Goal: Transaction & Acquisition: Purchase product/service

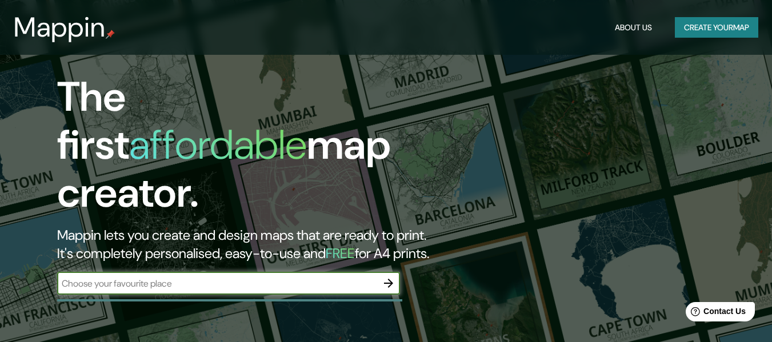
scroll to position [114, 0]
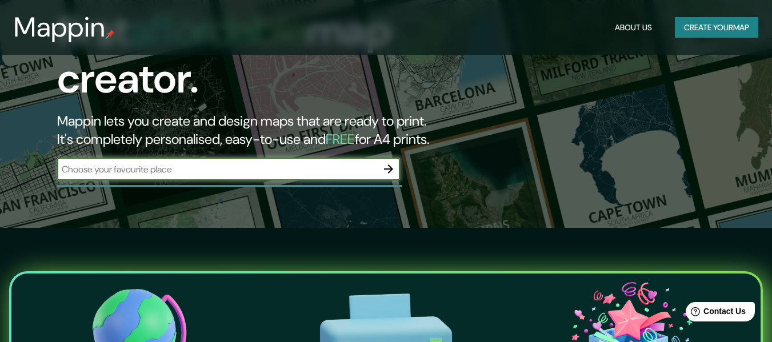
click at [229, 163] on input "text" at bounding box center [217, 169] width 320 height 13
type input "[PERSON_NAME]"
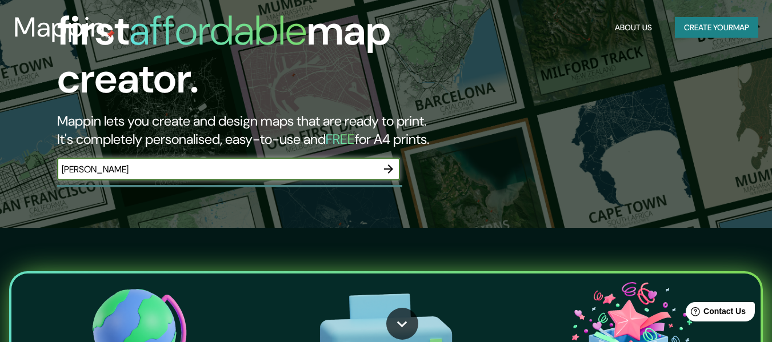
scroll to position [0, 0]
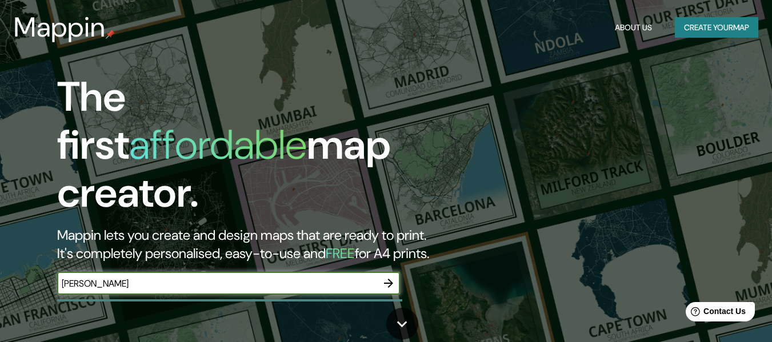
click at [703, 32] on button "Create your map" at bounding box center [716, 27] width 83 height 21
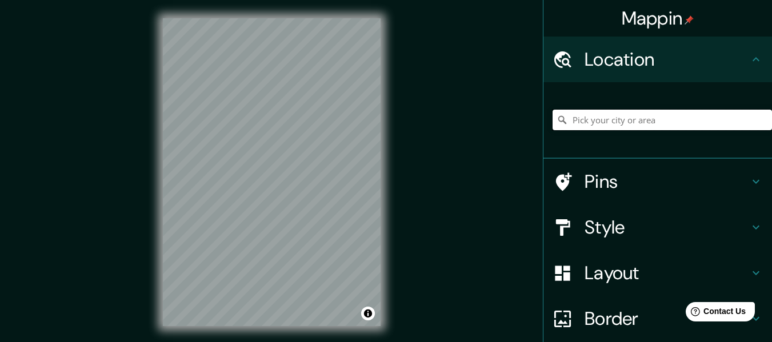
click at [595, 118] on input "Pick your city or area" at bounding box center [662, 120] width 219 height 21
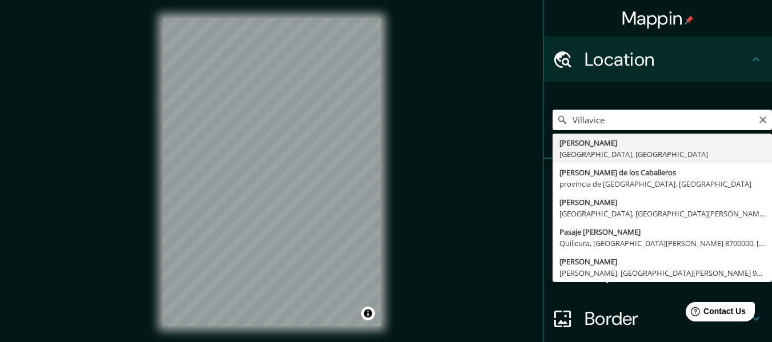
type input "[PERSON_NAME], [GEOGRAPHIC_DATA], [GEOGRAPHIC_DATA]"
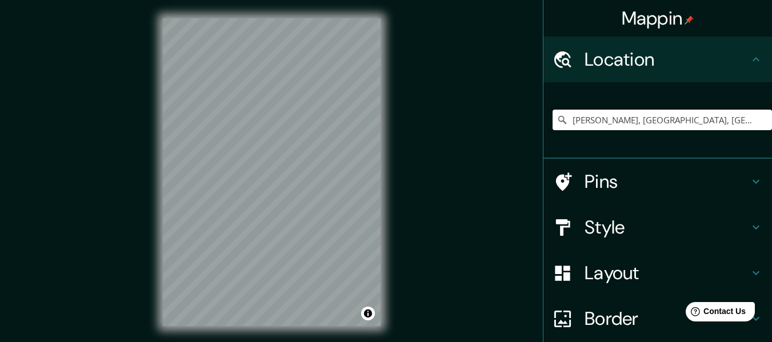
click at [721, 180] on h4 "Pins" at bounding box center [667, 181] width 165 height 23
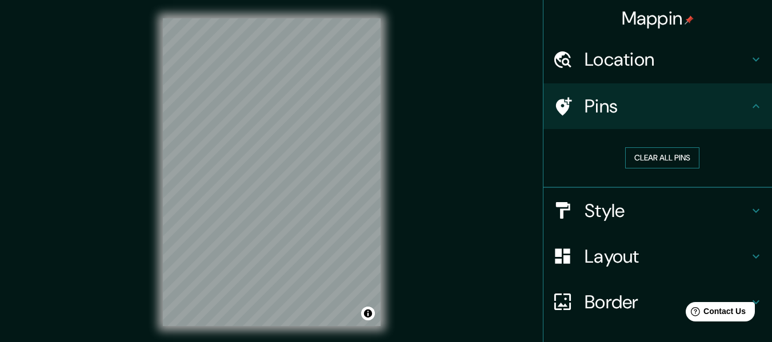
click at [666, 161] on button "Clear all pins" at bounding box center [662, 157] width 74 height 21
click at [625, 98] on h4 "Pins" at bounding box center [667, 106] width 165 height 23
click at [731, 110] on h4 "Pins" at bounding box center [667, 106] width 165 height 23
click at [753, 107] on icon at bounding box center [756, 106] width 7 height 4
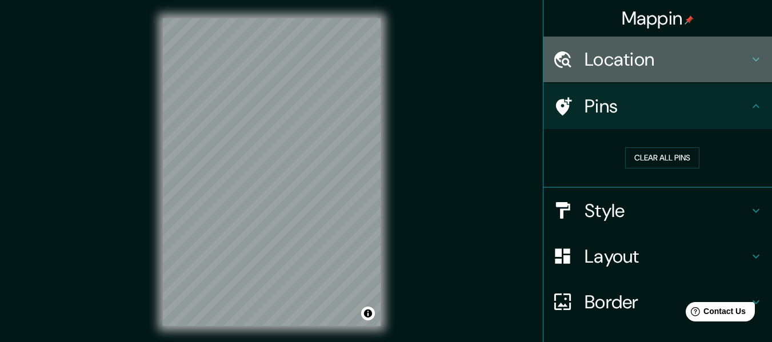
click at [739, 58] on h4 "Location" at bounding box center [667, 59] width 165 height 23
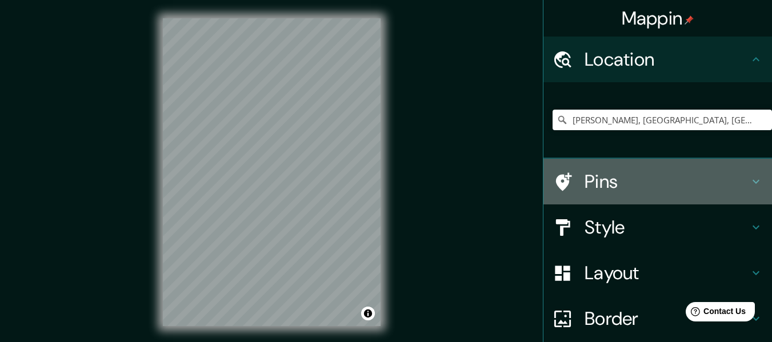
click at [723, 187] on h4 "Pins" at bounding box center [667, 181] width 165 height 23
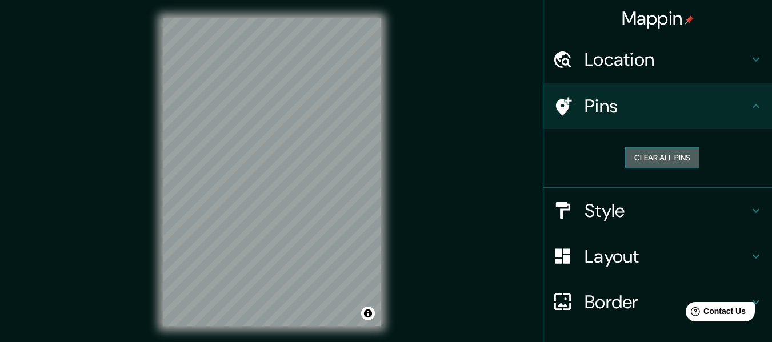
click at [649, 162] on button "Clear all pins" at bounding box center [662, 157] width 74 height 21
click at [713, 213] on h4 "Style" at bounding box center [667, 210] width 165 height 23
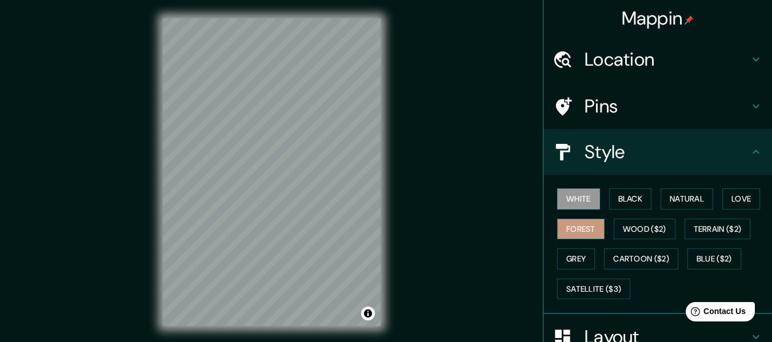
click at [560, 228] on button "Forest" at bounding box center [580, 229] width 47 height 21
click at [637, 228] on button "Wood ($2)" at bounding box center [645, 229] width 62 height 21
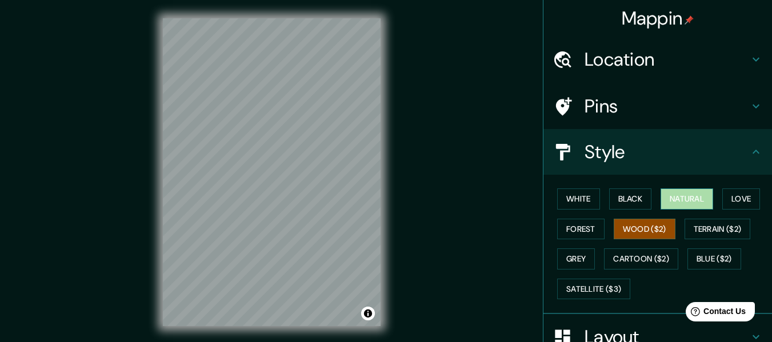
click at [671, 202] on button "Natural" at bounding box center [687, 199] width 53 height 21
click at [162, 167] on div "© Mapbox © OpenStreetMap Improve this map" at bounding box center [272, 172] width 254 height 345
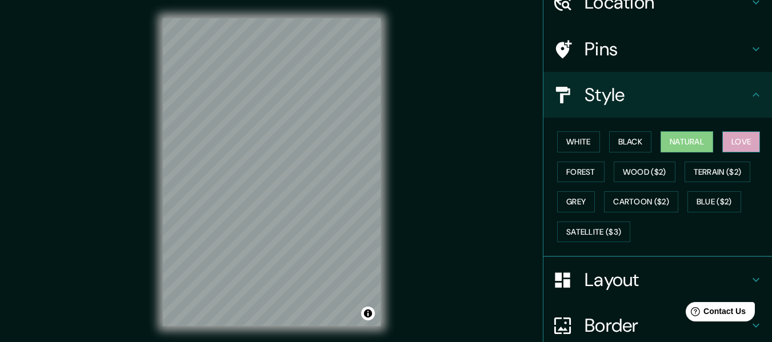
click at [745, 143] on button "Love" at bounding box center [742, 141] width 38 height 21
drag, startPoint x: 569, startPoint y: 144, endPoint x: 576, endPoint y: 145, distance: 7.5
click at [570, 144] on button "White" at bounding box center [578, 141] width 43 height 21
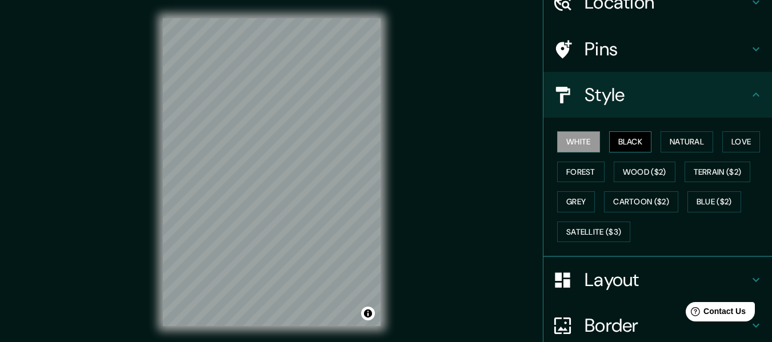
click at [620, 143] on button "Black" at bounding box center [630, 141] width 43 height 21
click at [694, 144] on button "Natural" at bounding box center [687, 141] width 53 height 21
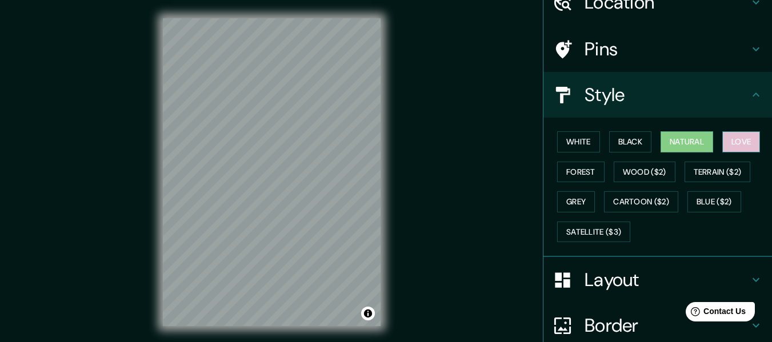
click at [725, 143] on button "Love" at bounding box center [742, 141] width 38 height 21
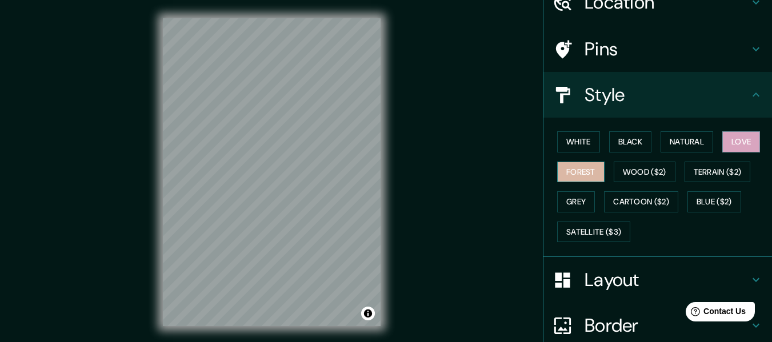
click at [565, 179] on button "Forest" at bounding box center [580, 172] width 47 height 21
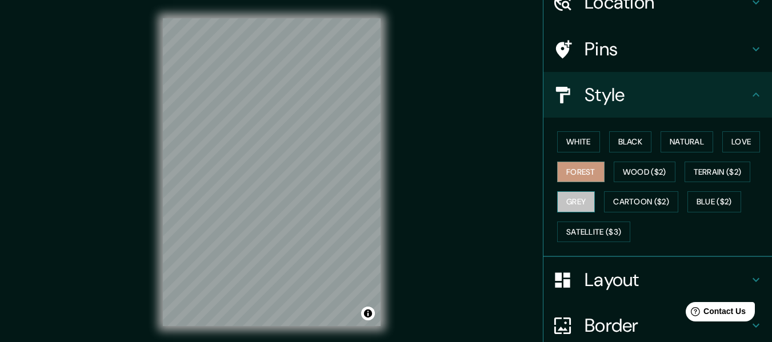
click at [570, 202] on button "Grey" at bounding box center [576, 201] width 38 height 21
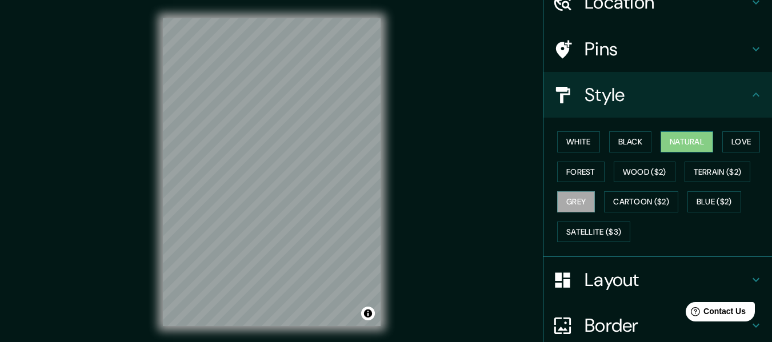
click at [668, 141] on button "Natural" at bounding box center [687, 141] width 53 height 21
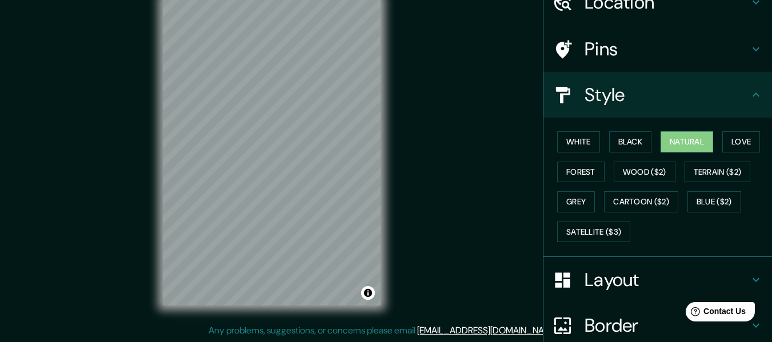
click at [632, 282] on h4 "Layout" at bounding box center [667, 280] width 165 height 23
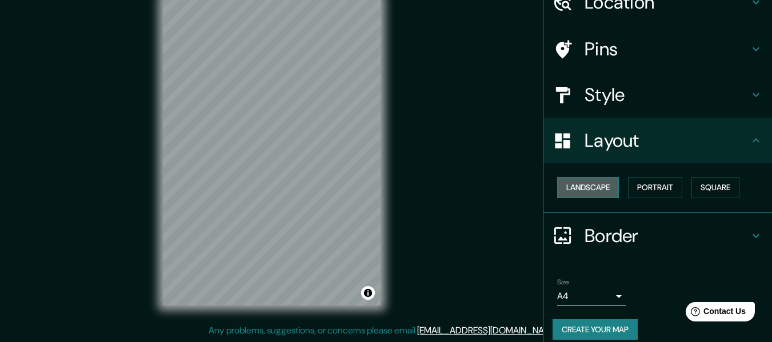
click at [588, 191] on button "Landscape" at bounding box center [588, 187] width 62 height 21
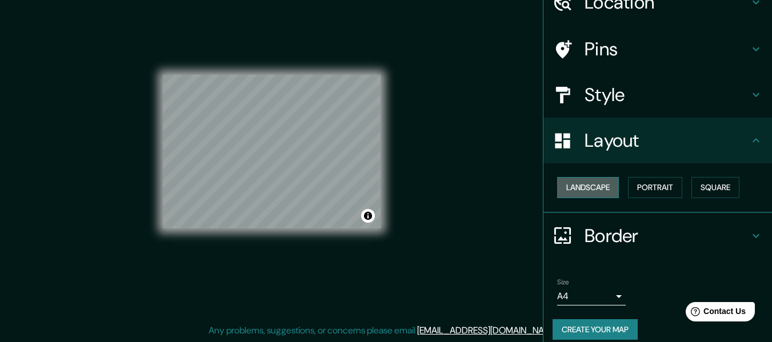
drag, startPoint x: 588, startPoint y: 191, endPoint x: 594, endPoint y: 194, distance: 6.7
click at [589, 193] on button "Landscape" at bounding box center [588, 187] width 62 height 21
click at [650, 194] on button "Portrait" at bounding box center [655, 187] width 54 height 21
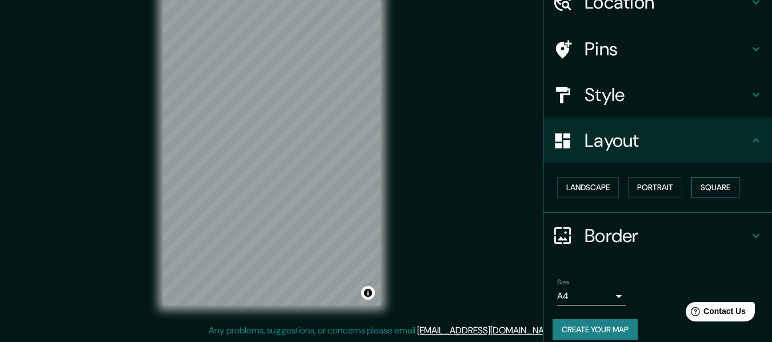
click at [715, 195] on button "Square" at bounding box center [716, 187] width 48 height 21
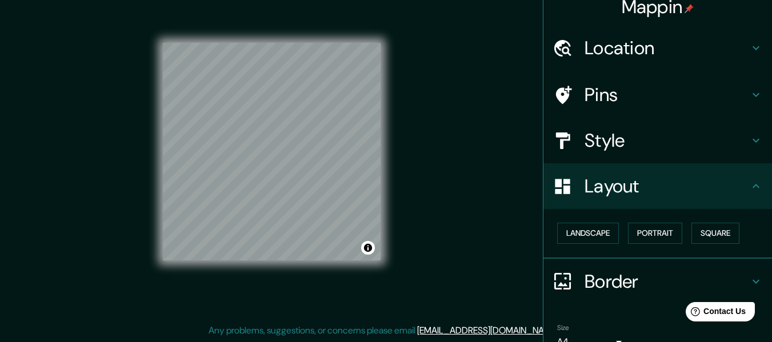
scroll to position [69, 0]
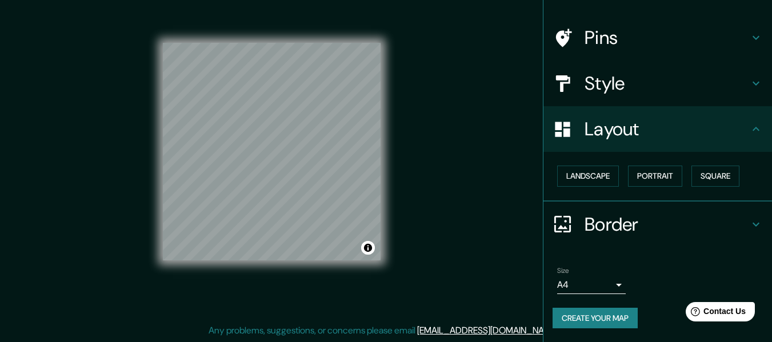
click at [752, 223] on icon at bounding box center [756, 225] width 14 height 14
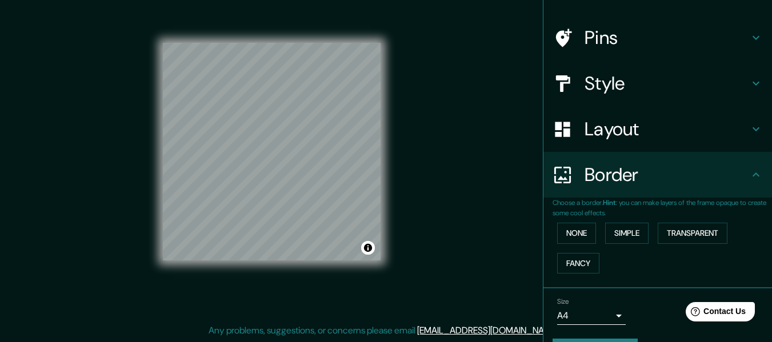
scroll to position [100, 0]
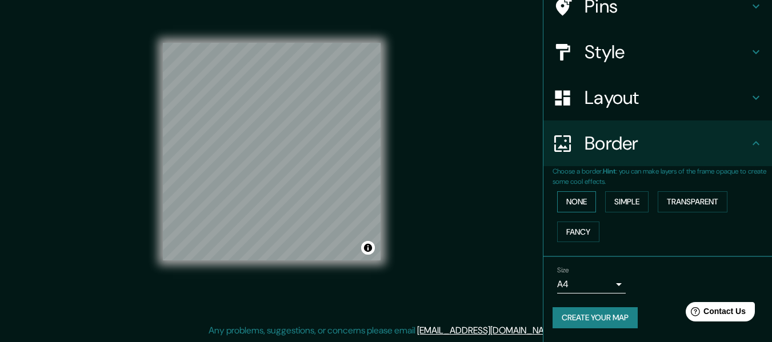
click at [585, 209] on button "None" at bounding box center [576, 201] width 39 height 21
click at [621, 209] on button "Simple" at bounding box center [626, 201] width 43 height 21
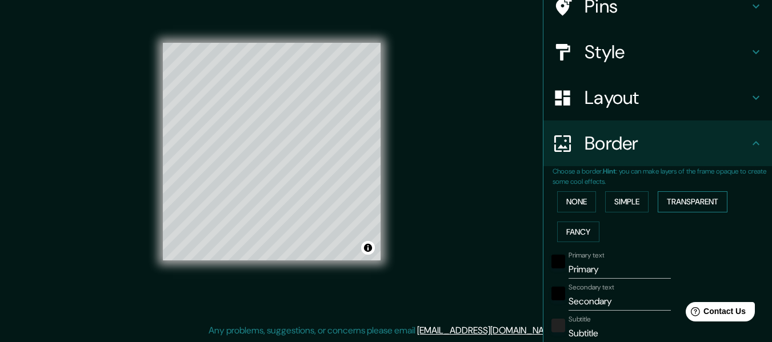
click at [664, 206] on button "Transparent" at bounding box center [693, 201] width 70 height 21
click at [594, 207] on div "None Simple Transparent Fancy" at bounding box center [662, 217] width 219 height 60
click at [569, 203] on button "None" at bounding box center [576, 201] width 39 height 21
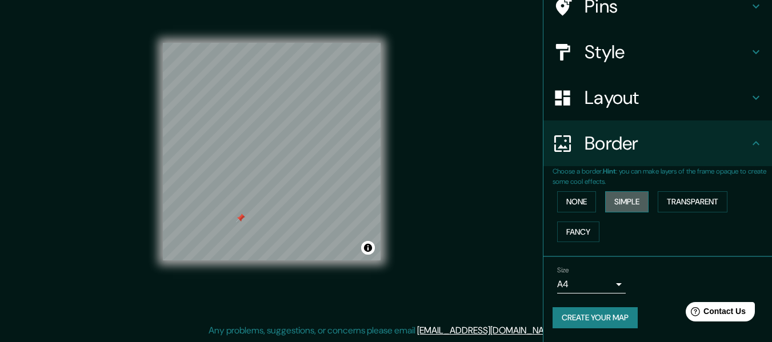
click at [609, 205] on button "Simple" at bounding box center [626, 201] width 43 height 21
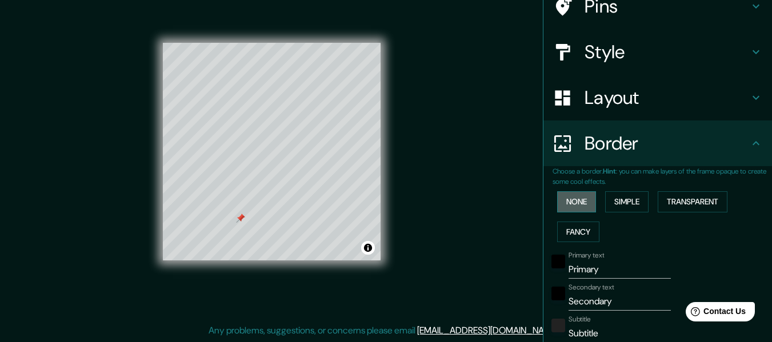
click at [576, 208] on button "None" at bounding box center [576, 201] width 39 height 21
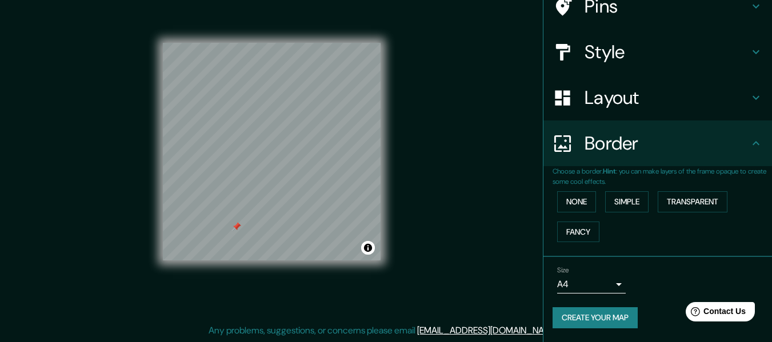
drag, startPoint x: 242, startPoint y: 219, endPoint x: 238, endPoint y: 228, distance: 9.5
click at [238, 228] on div at bounding box center [236, 226] width 9 height 9
drag, startPoint x: 237, startPoint y: 229, endPoint x: 665, endPoint y: 261, distance: 428.8
click at [664, 261] on li "Size A4 single Create your map" at bounding box center [658, 299] width 229 height 85
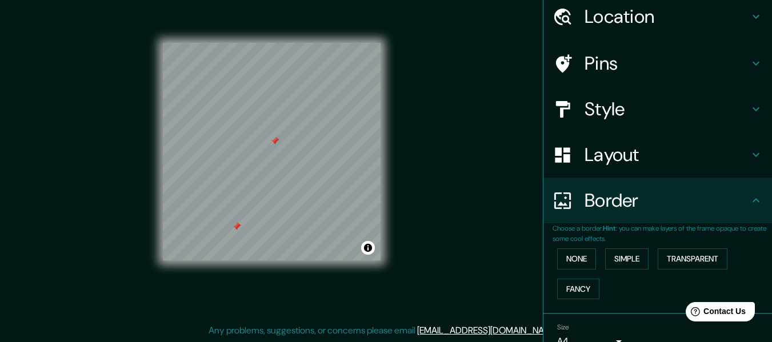
scroll to position [0, 0]
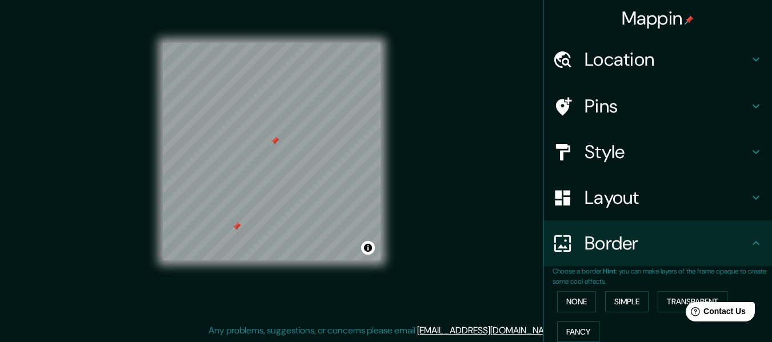
click at [651, 117] on h4 "Pins" at bounding box center [667, 106] width 165 height 23
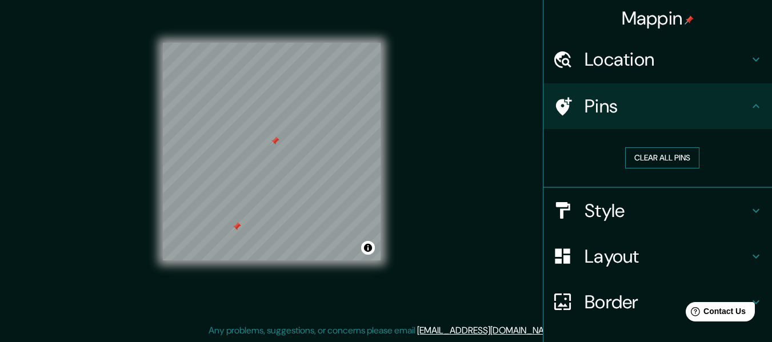
click at [654, 161] on button "Clear all pins" at bounding box center [662, 157] width 74 height 21
click at [728, 209] on h4 "Style" at bounding box center [667, 210] width 165 height 23
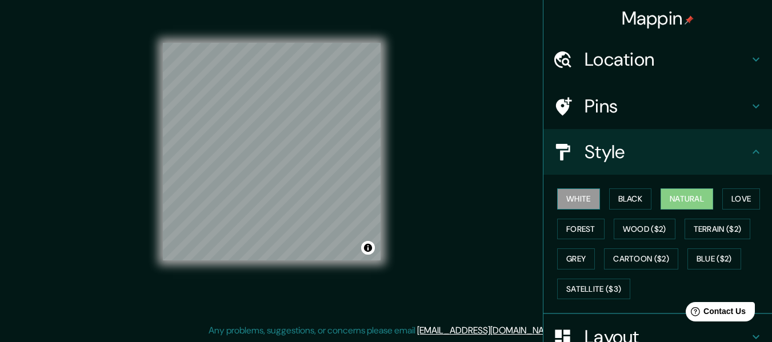
click at [568, 196] on button "White" at bounding box center [578, 199] width 43 height 21
click at [643, 194] on button "Black" at bounding box center [630, 199] width 43 height 21
click at [695, 194] on button "Natural" at bounding box center [687, 199] width 53 height 21
click at [741, 197] on button "Love" at bounding box center [742, 199] width 38 height 21
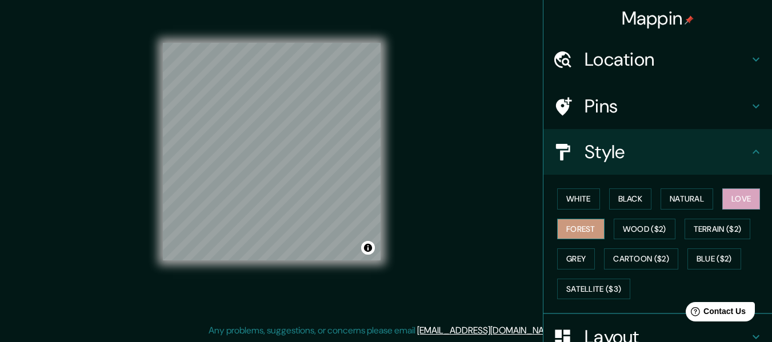
click at [582, 229] on button "Forest" at bounding box center [580, 229] width 47 height 21
click at [292, 156] on div at bounding box center [292, 156] width 9 height 9
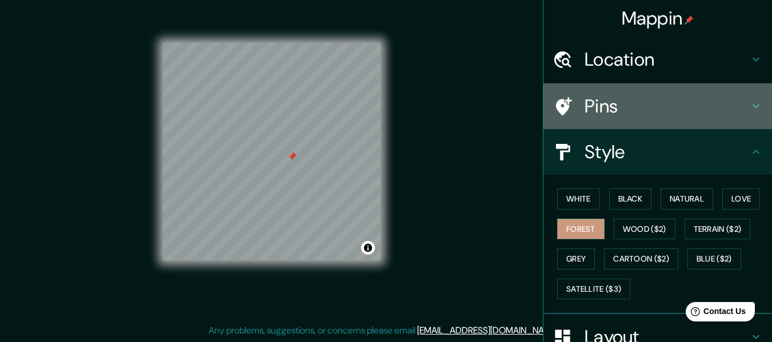
click at [757, 101] on div "Pins" at bounding box center [658, 106] width 229 height 46
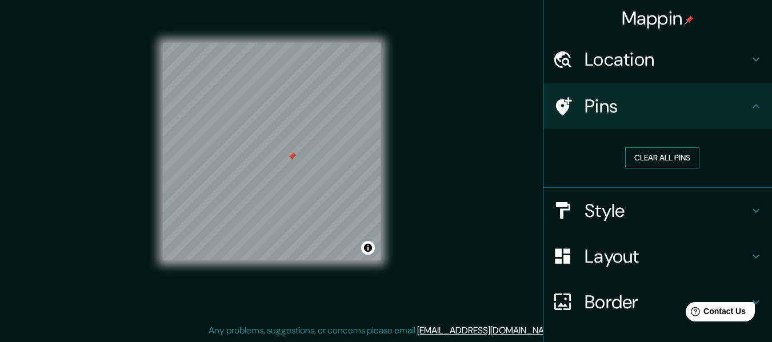
click at [645, 162] on button "Clear all pins" at bounding box center [662, 157] width 74 height 21
click at [634, 157] on button "Clear all pins" at bounding box center [662, 157] width 74 height 21
click at [664, 213] on h4 "Style" at bounding box center [667, 210] width 165 height 23
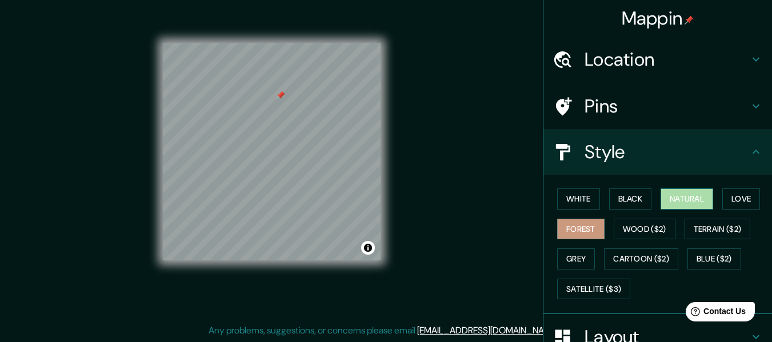
click at [685, 205] on button "Natural" at bounding box center [687, 199] width 53 height 21
click at [681, 110] on h4 "Pins" at bounding box center [667, 106] width 165 height 23
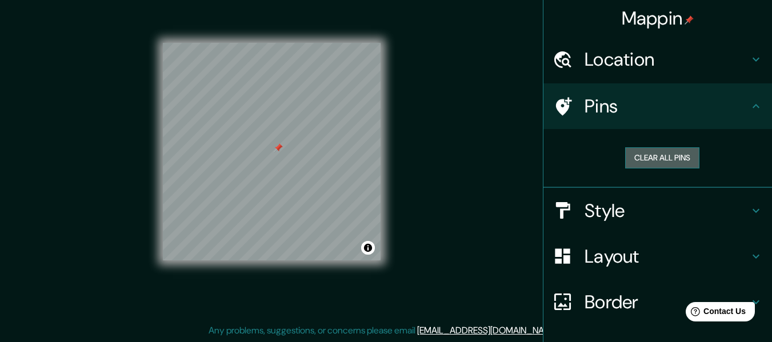
click at [670, 163] on button "Clear all pins" at bounding box center [662, 157] width 74 height 21
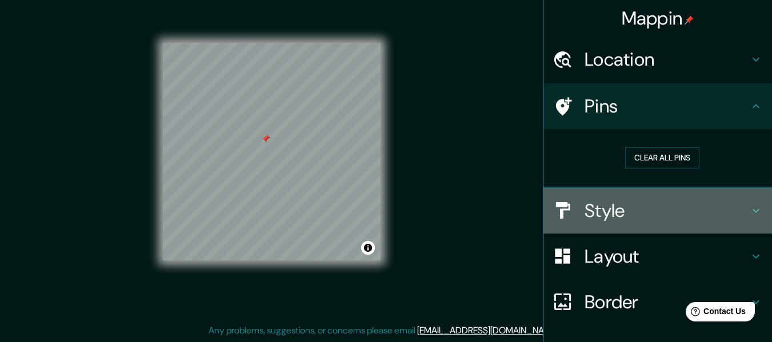
click at [725, 207] on h4 "Style" at bounding box center [667, 210] width 165 height 23
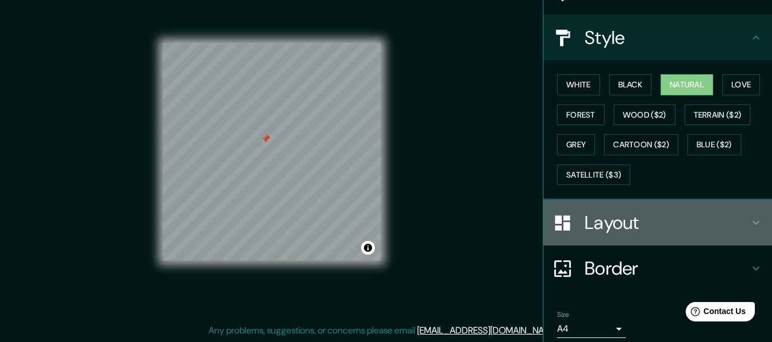
click at [633, 214] on h4 "Layout" at bounding box center [667, 222] width 165 height 23
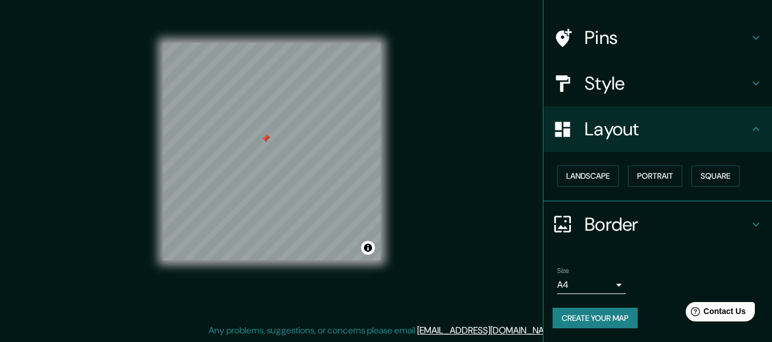
scroll to position [69, 0]
click at [590, 183] on button "Landscape" at bounding box center [588, 176] width 62 height 21
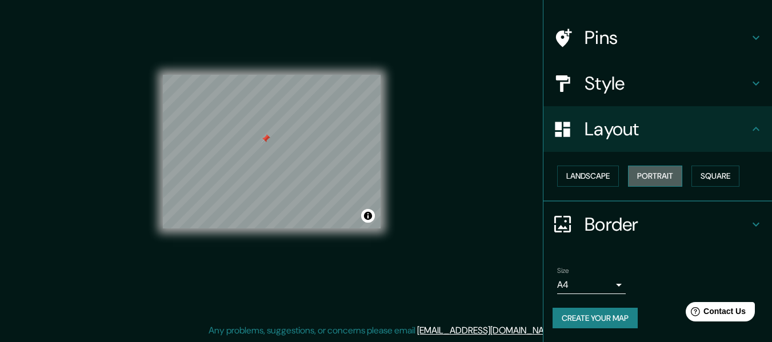
click at [674, 177] on button "Portrait" at bounding box center [655, 176] width 54 height 21
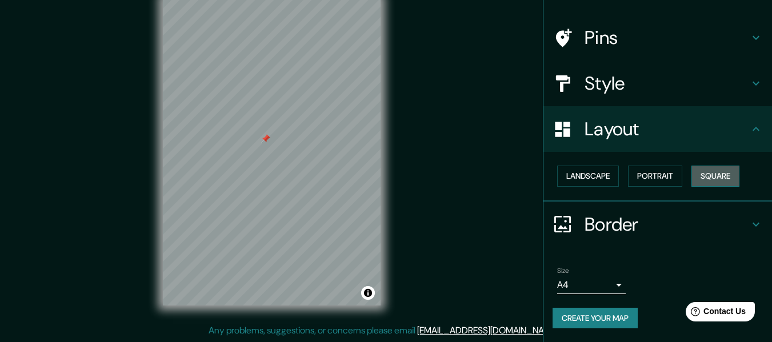
click at [704, 178] on button "Square" at bounding box center [716, 176] width 48 height 21
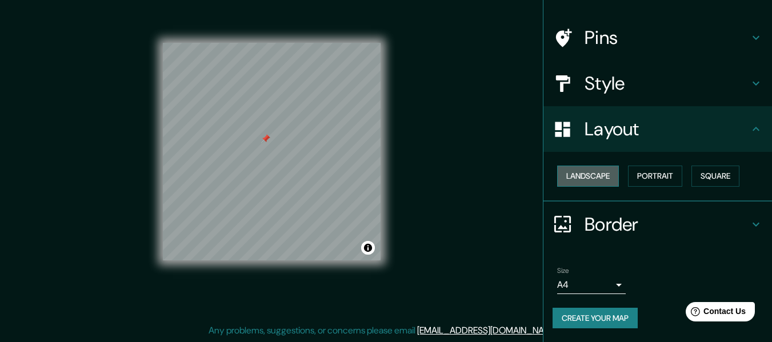
click at [574, 176] on button "Landscape" at bounding box center [588, 176] width 62 height 21
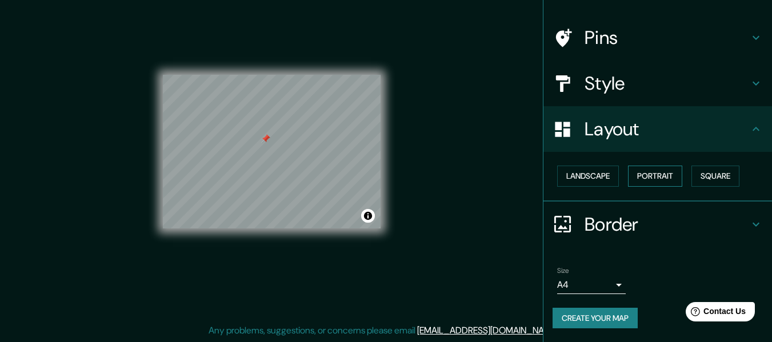
click at [641, 177] on button "Portrait" at bounding box center [655, 176] width 54 height 21
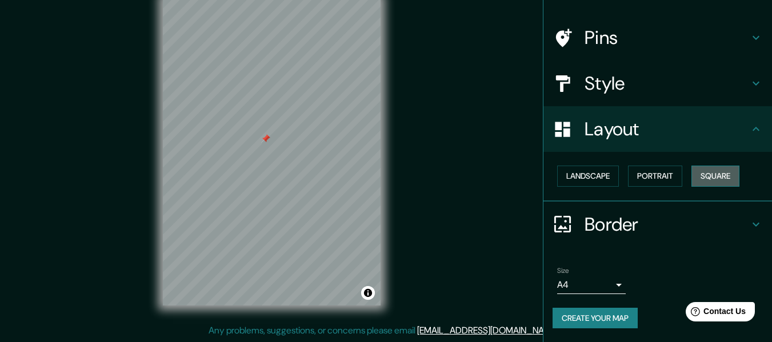
click at [711, 177] on button "Square" at bounding box center [716, 176] width 48 height 21
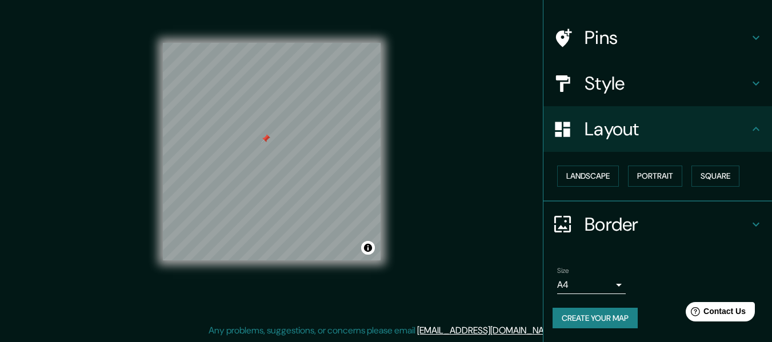
click at [638, 227] on h4 "Border" at bounding box center [667, 224] width 165 height 23
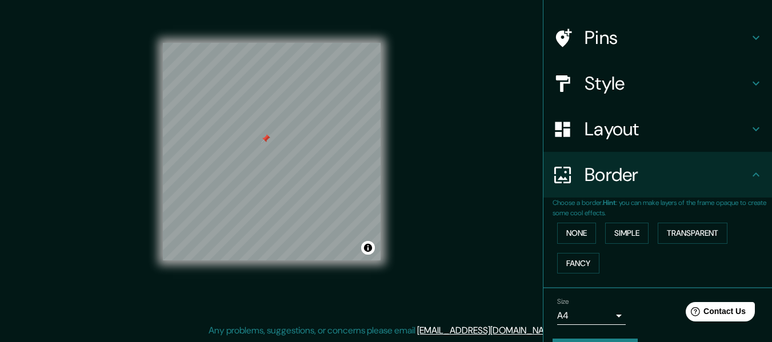
scroll to position [100, 0]
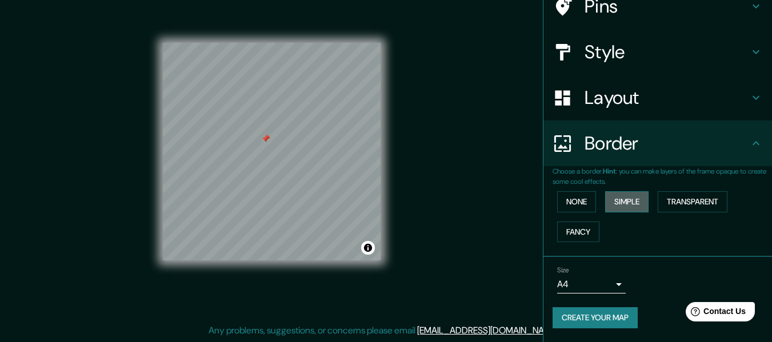
click at [630, 202] on button "Simple" at bounding box center [626, 201] width 43 height 21
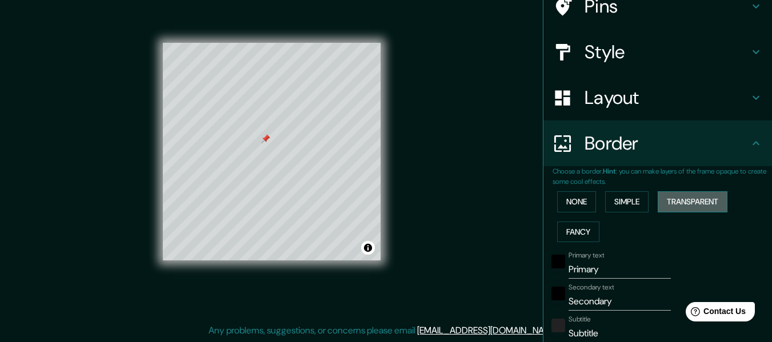
click at [699, 198] on button "Transparent" at bounding box center [693, 201] width 70 height 21
click at [577, 232] on button "Fancy" at bounding box center [578, 232] width 42 height 21
click at [614, 215] on div "None Simple Transparent Fancy" at bounding box center [662, 217] width 219 height 60
click at [616, 210] on button "Simple" at bounding box center [626, 201] width 43 height 21
click at [691, 197] on button "Transparent" at bounding box center [693, 201] width 70 height 21
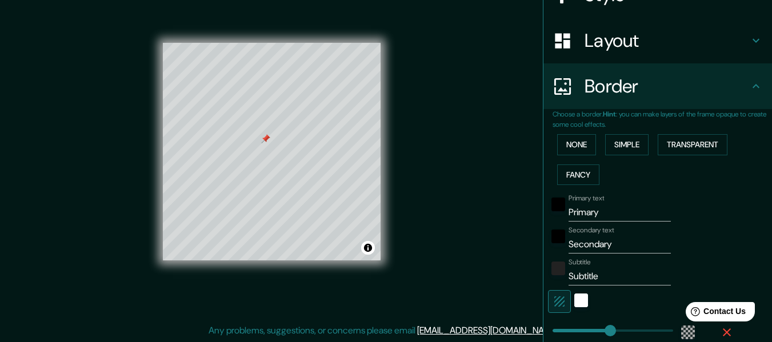
scroll to position [214, 0]
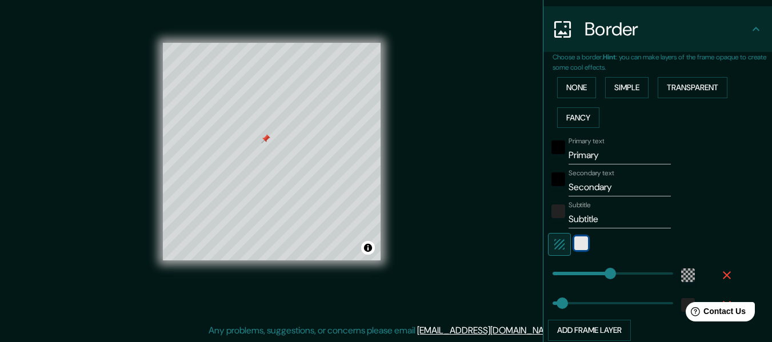
click at [574, 250] on div "white" at bounding box center [581, 244] width 14 height 14
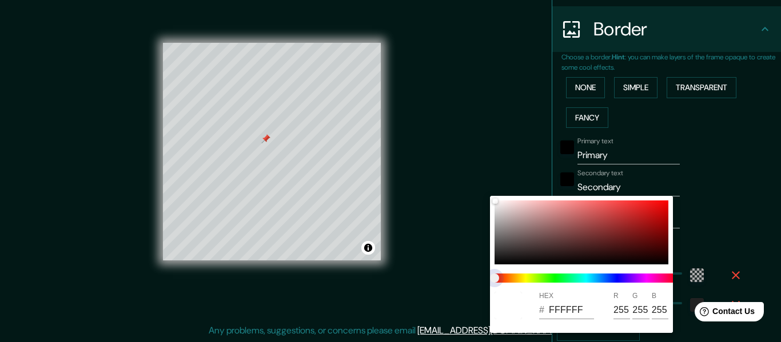
type input "183"
type input "30"
type input "183"
type input "30"
type input "183"
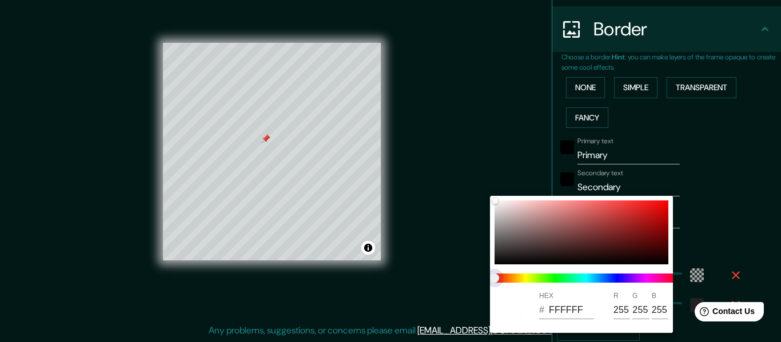
type input "30"
type input "183"
type input "30"
drag, startPoint x: 494, startPoint y: 278, endPoint x: 564, endPoint y: 280, distance: 69.8
click at [564, 280] on span at bounding box center [585, 278] width 183 height 9
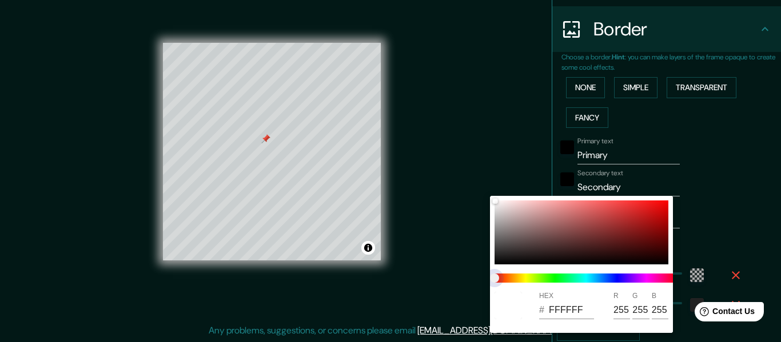
type input "183"
type input "30"
click at [528, 279] on span at bounding box center [585, 278] width 183 height 9
type input "183"
type input "30"
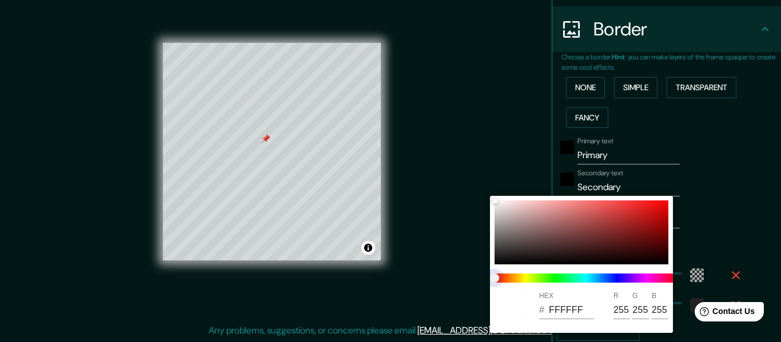
click at [482, 278] on div "HEX # FFFFFF R 255 G 255 B 255" at bounding box center [390, 171] width 781 height 342
click at [704, 223] on div at bounding box center [390, 171] width 781 height 342
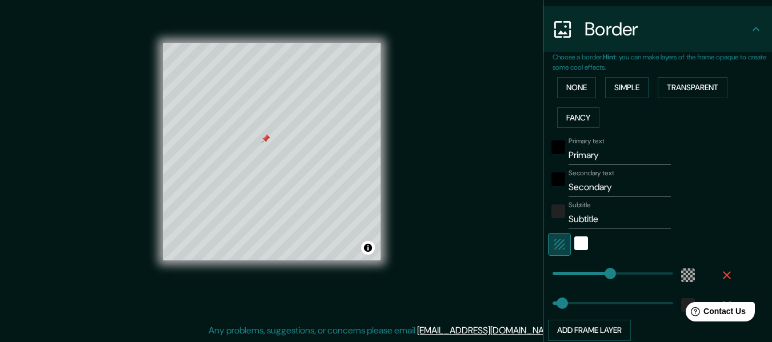
click at [553, 241] on icon "button" at bounding box center [560, 245] width 14 height 14
type input "183"
type input "30"
click at [566, 243] on div at bounding box center [641, 244] width 187 height 23
click at [553, 248] on icon "button" at bounding box center [560, 245] width 14 height 14
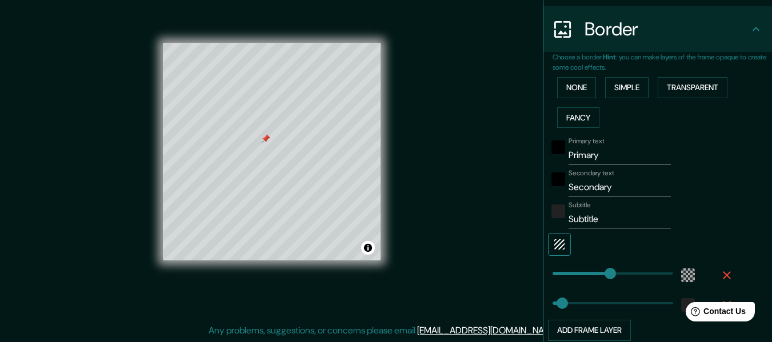
type input "183"
type input "30"
click at [554, 248] on icon "button" at bounding box center [559, 245] width 10 height 10
type input "183"
type input "30"
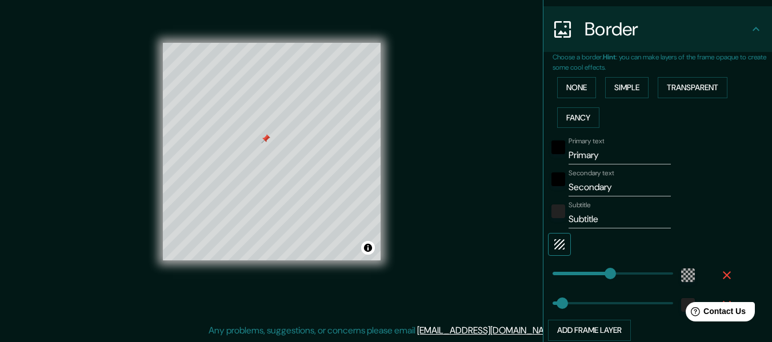
click at [558, 248] on button "button" at bounding box center [559, 244] width 23 height 23
type input "183"
type input "30"
click at [588, 151] on input "Primary" at bounding box center [620, 155] width 102 height 18
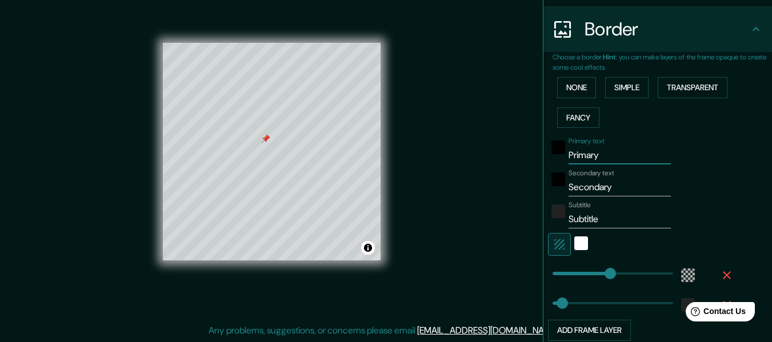
type input "Á"
type input "183"
type input "30"
type input "ÁU"
type input "183"
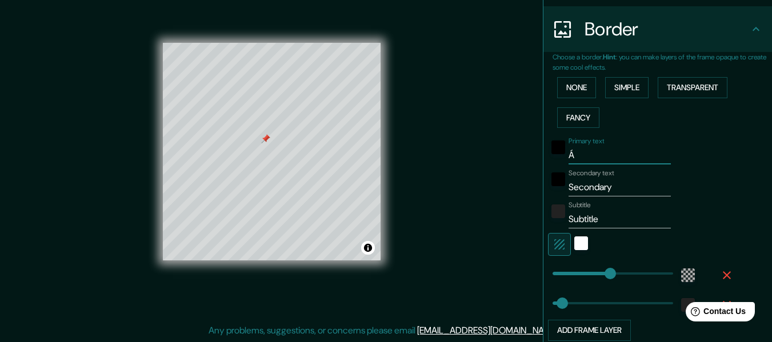
type input "30"
type input "ÁUR"
type input "183"
type input "30"
type input "ÁURE"
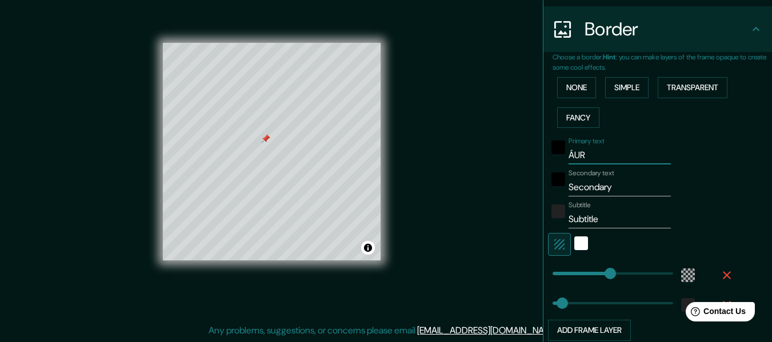
type input "183"
type input "30"
type input "[PERSON_NAME]"
type input "183"
type input "30"
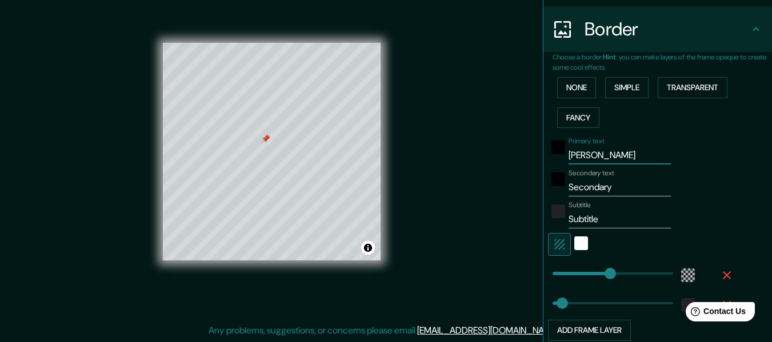
type input "[PERSON_NAME]"
type input "183"
type input "30"
type input "[PERSON_NAME] S"
type input "183"
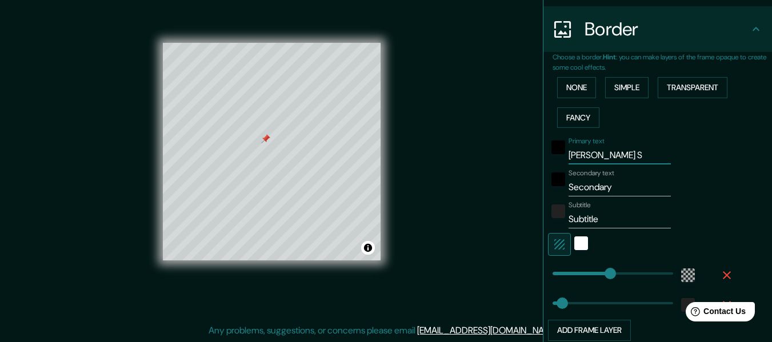
type input "30"
type input "[PERSON_NAME] SP"
type input "183"
type input "30"
type input "[PERSON_NAME] SPA"
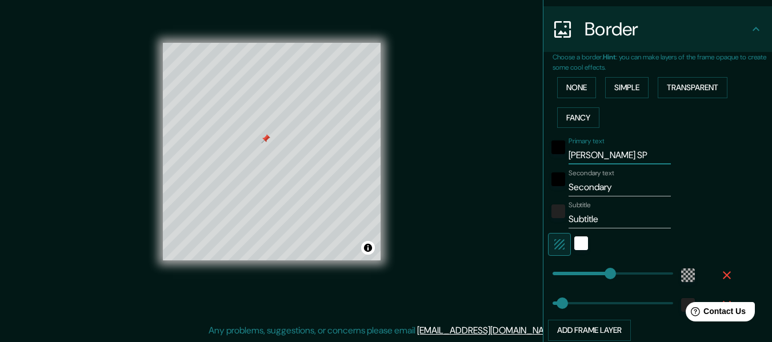
type input "183"
type input "30"
type input "[PERSON_NAME] SPA"
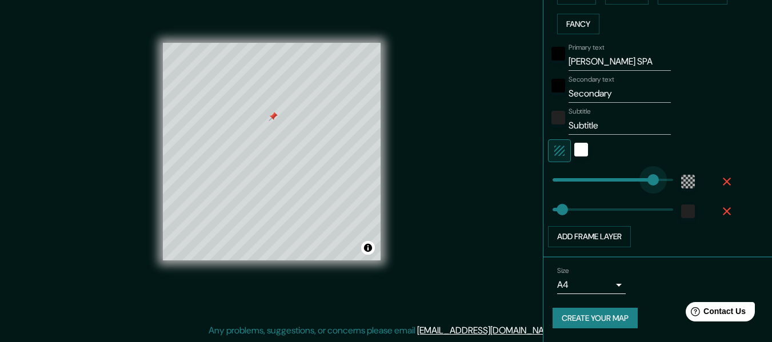
type input "345"
drag, startPoint x: 601, startPoint y: 182, endPoint x: 654, endPoint y: 183, distance: 52.6
type input "30"
type input "146"
drag, startPoint x: 650, startPoint y: 183, endPoint x: 590, endPoint y: 183, distance: 60.0
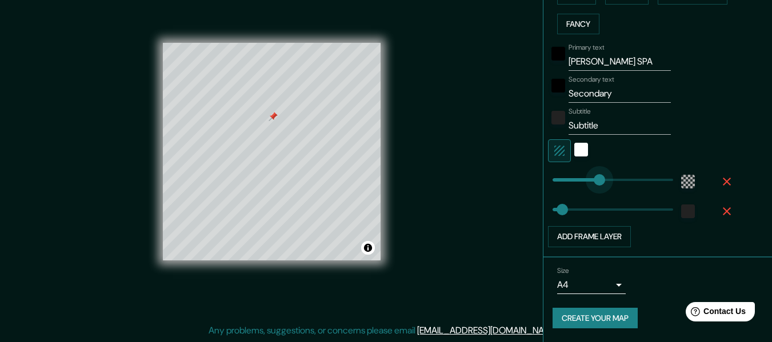
type input "30"
type input "128"
drag, startPoint x: 590, startPoint y: 183, endPoint x: 585, endPoint y: 184, distance: 5.7
type input "30"
click at [598, 96] on input "Secondary" at bounding box center [620, 94] width 102 height 18
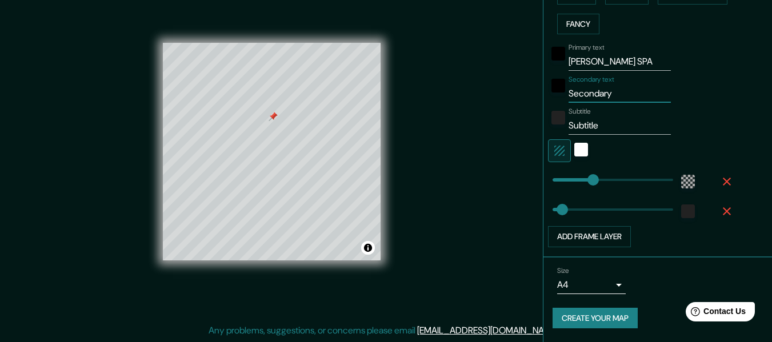
click at [598, 96] on input "Secondary" at bounding box center [620, 94] width 102 height 18
click at [605, 61] on input "[PERSON_NAME] SPA" at bounding box center [620, 62] width 102 height 18
type input "[PERSON_NAME]"
type input "30"
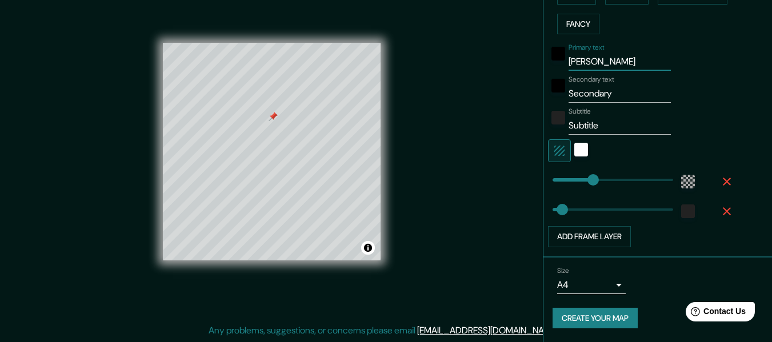
type input "[PERSON_NAME]"
type input "30"
type input "[PERSON_NAME]"
click at [591, 95] on input "Secondary" at bounding box center [620, 94] width 102 height 18
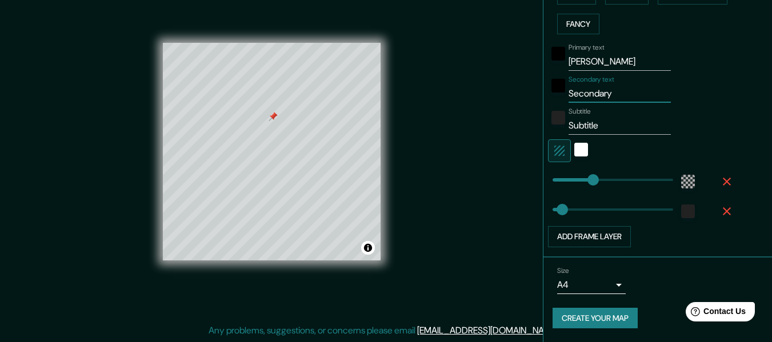
type input "S"
type input "30"
type input "Sp"
type input "30"
type input "Spa"
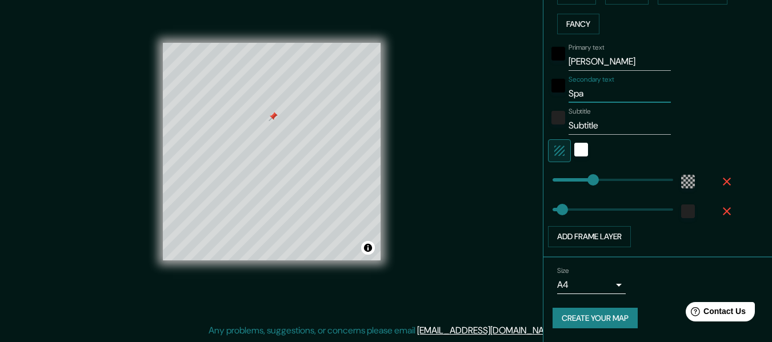
type input "30"
type input "Spa"
type input "30"
type input "Spa d"
type input "30"
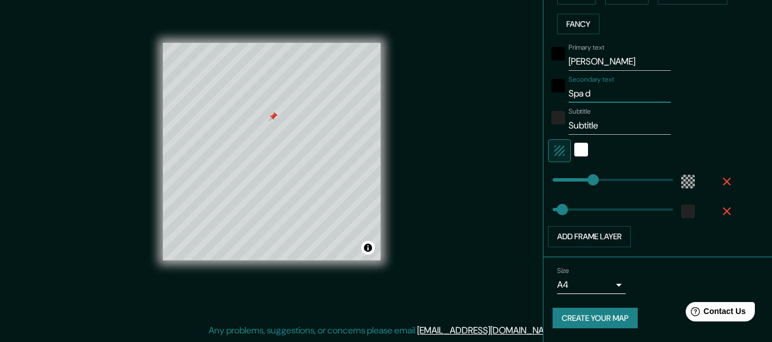
type input "Spa de"
type input "30"
type input "Spa de"
type input "30"
type input "Spa de b"
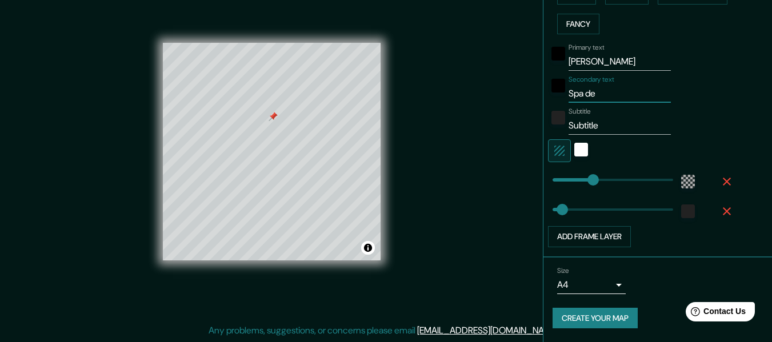
type input "30"
type input "Spa de be"
type input "30"
type input "Spa de bel"
type input "30"
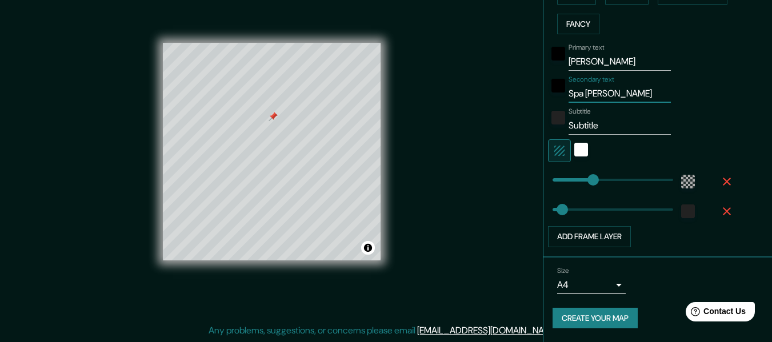
type input "Spa de belle"
type input "30"
type input "Spa de bellez"
type input "30"
type input "Spa de belleza"
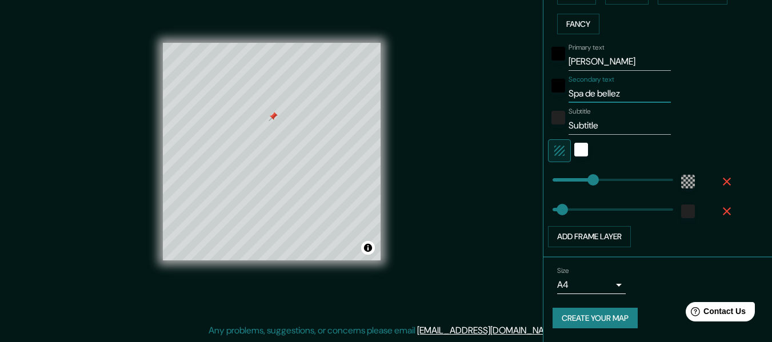
type input "30"
type input "Spa de belleza"
click at [585, 128] on input "Subtitle" at bounding box center [620, 126] width 102 height 18
type input "30"
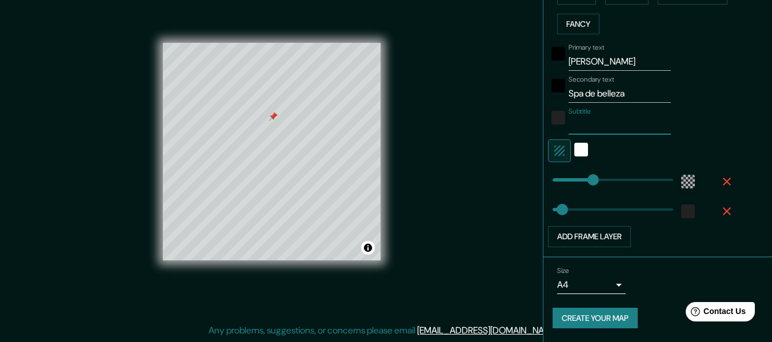
click at [683, 117] on div "Subtitle" at bounding box center [641, 120] width 187 height 27
type input "300"
drag, startPoint x: 556, startPoint y: 211, endPoint x: 639, endPoint y: 213, distance: 82.9
type input "0"
drag, startPoint x: 637, startPoint y: 210, endPoint x: 543, endPoint y: 213, distance: 94.4
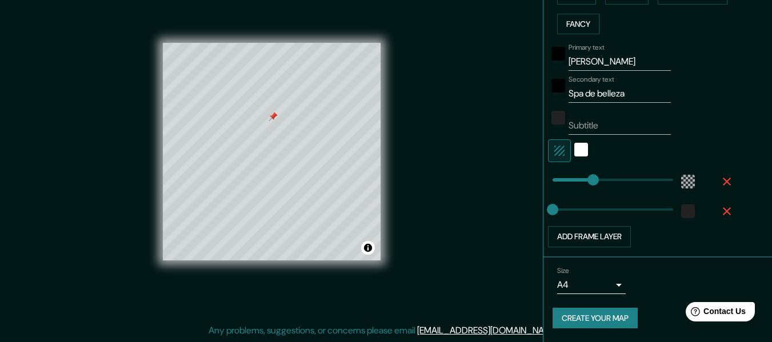
type input "174"
type input "0"
drag, startPoint x: 574, startPoint y: 210, endPoint x: 519, endPoint y: 210, distance: 54.9
click at [721, 208] on icon "button" at bounding box center [727, 212] width 14 height 14
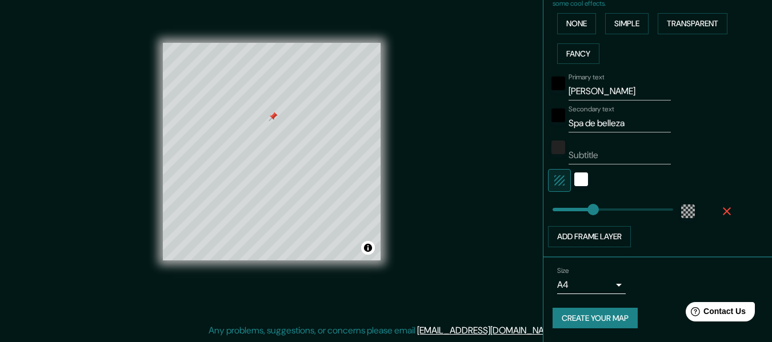
scroll to position [278, 0]
click at [617, 234] on button "Add frame layer" at bounding box center [589, 236] width 83 height 21
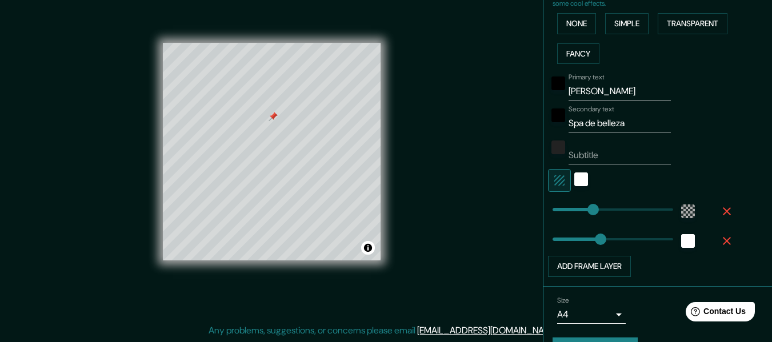
type input "94"
type input "33"
type input "11"
type input "40"
type input "20"
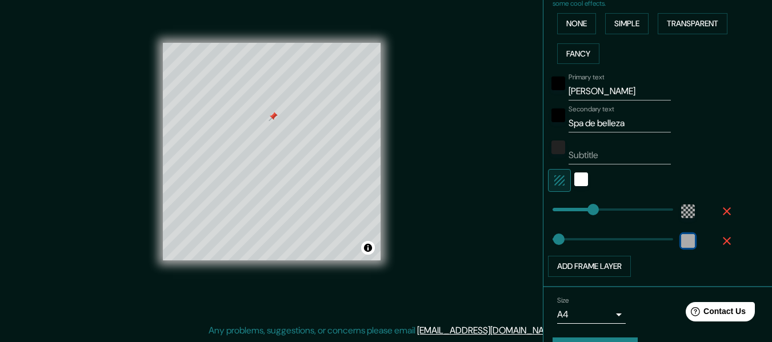
click at [681, 238] on div "white" at bounding box center [688, 241] width 14 height 14
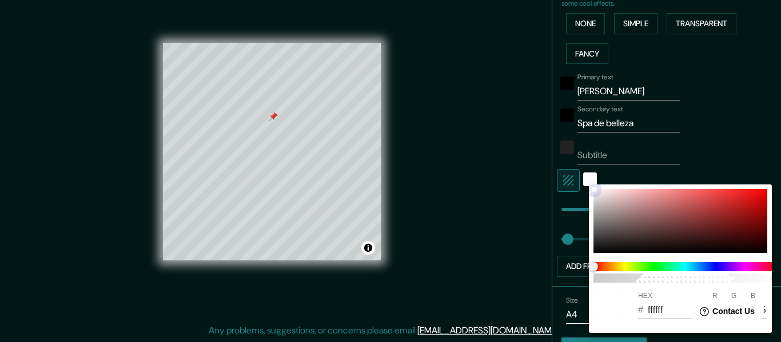
click at [670, 246] on div at bounding box center [680, 221] width 174 height 64
type input "190E0E"
type input "25"
type input "14"
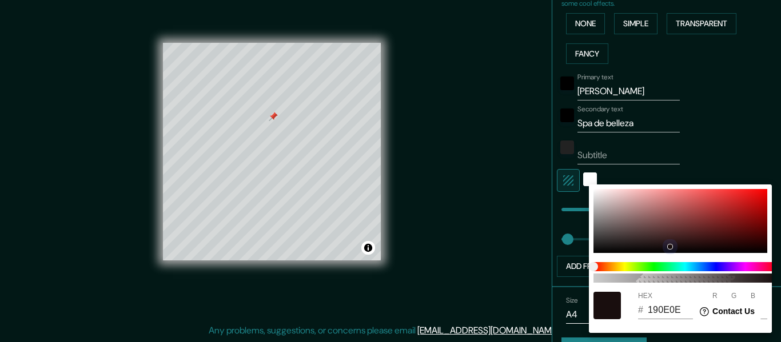
type input "090808"
type input "9"
type input "8"
click at [598, 256] on div "100 HEX # 090808 R 9 G 8 B 8" at bounding box center [680, 259] width 183 height 149
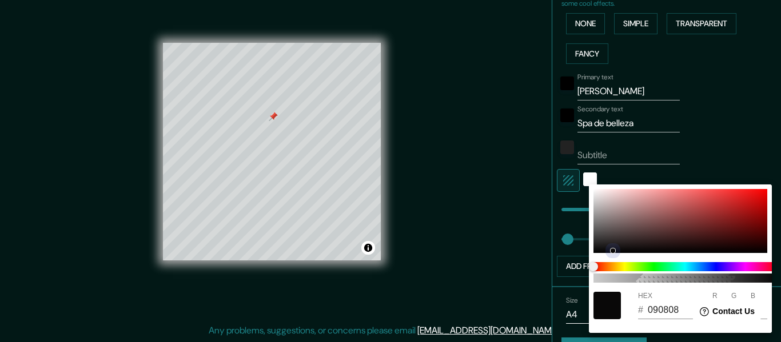
type input "070606"
type input "7"
type input "6"
type input "070505"
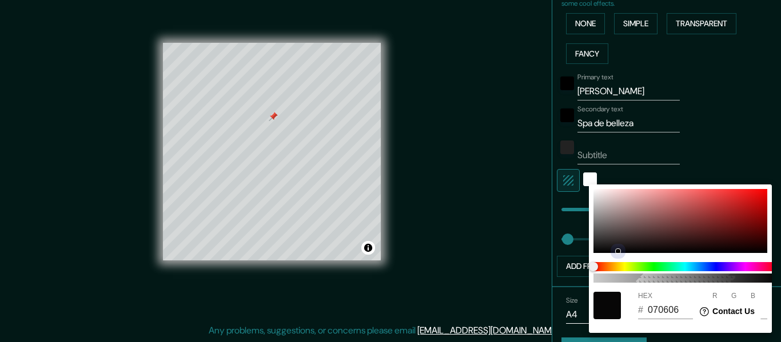
type input "5"
drag, startPoint x: 612, startPoint y: 249, endPoint x: 630, endPoint y: 251, distance: 18.4
click at [630, 251] on div at bounding box center [680, 221] width 174 height 64
click at [764, 108] on div at bounding box center [390, 171] width 781 height 342
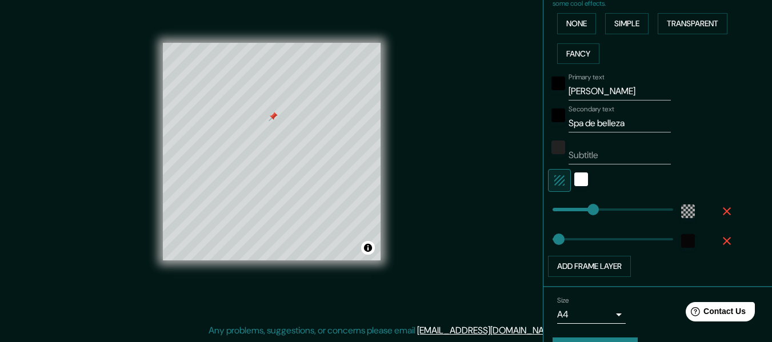
type input "36"
type input "71"
type input "52"
click at [367, 249] on button "Toggle attribution" at bounding box center [368, 248] width 14 height 14
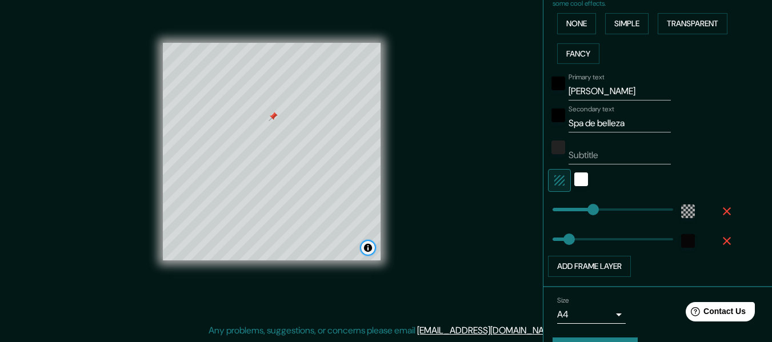
click at [367, 249] on button "Toggle attribution" at bounding box center [368, 248] width 14 height 14
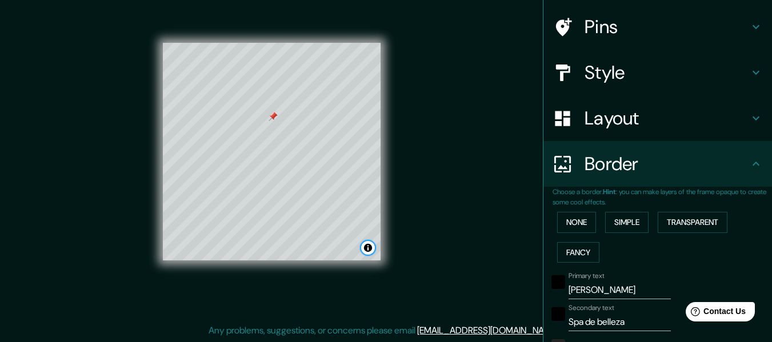
scroll to position [0, 0]
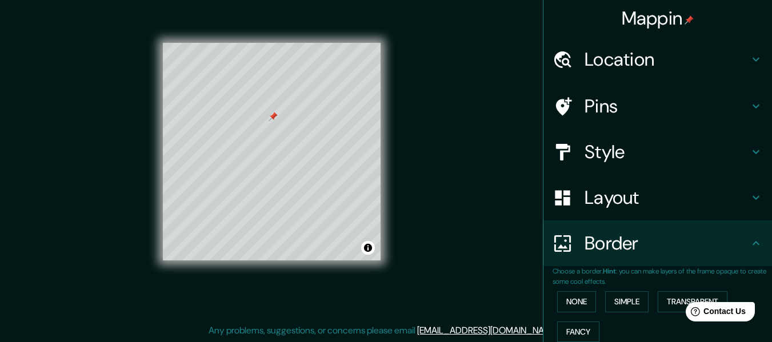
click at [700, 101] on h4 "Pins" at bounding box center [667, 106] width 165 height 23
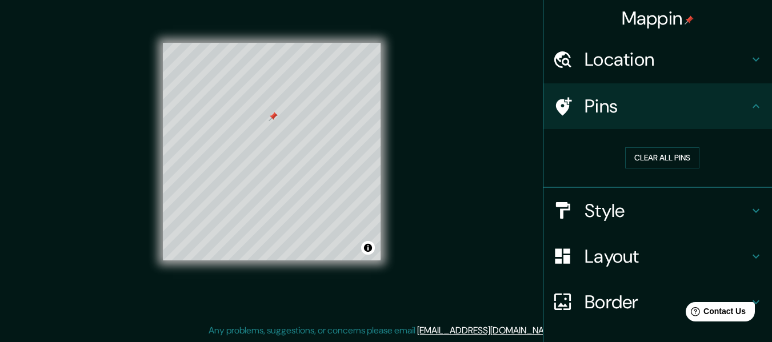
click at [676, 62] on h4 "Location" at bounding box center [667, 59] width 165 height 23
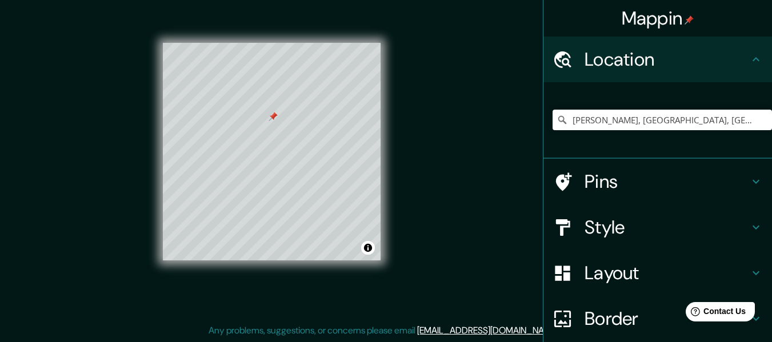
scroll to position [95, 0]
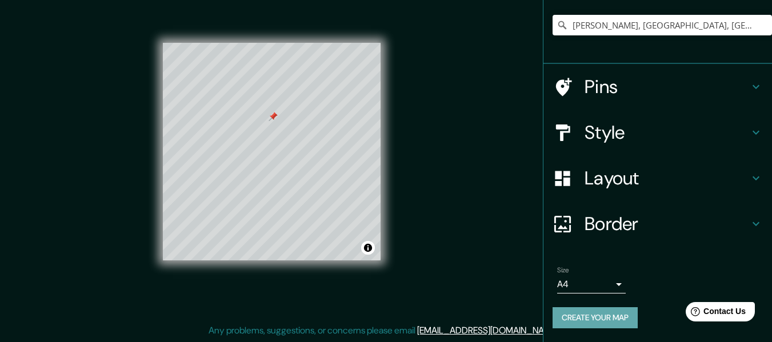
click at [588, 325] on button "Create your map" at bounding box center [595, 318] width 85 height 21
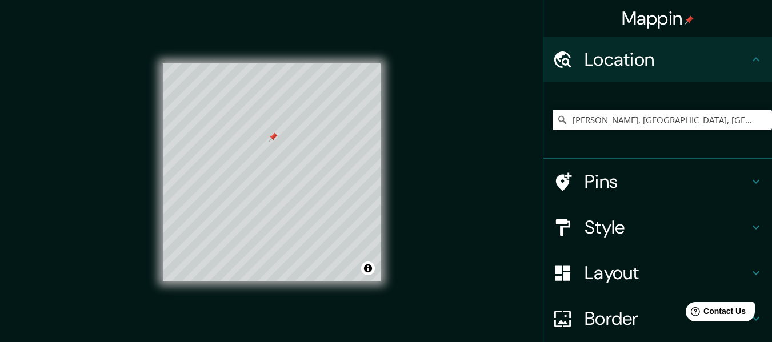
scroll to position [21, 0]
